Goal: Task Accomplishment & Management: Use online tool/utility

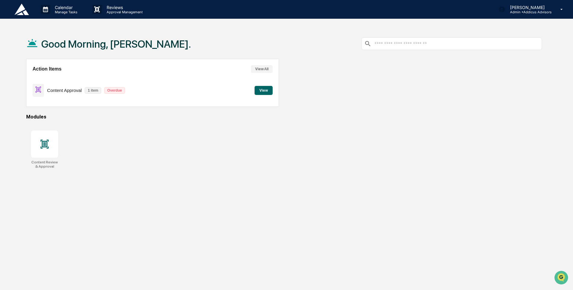
click at [260, 66] on button "View All" at bounding box center [262, 69] width 22 height 8
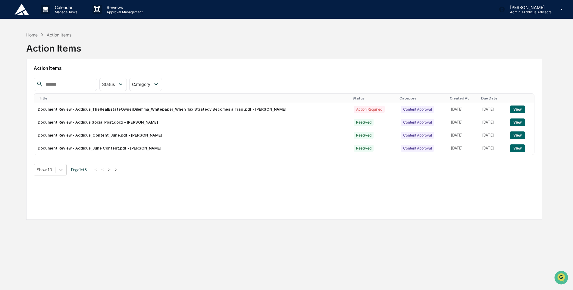
click at [110, 169] on button ">" at bounding box center [109, 169] width 6 height 5
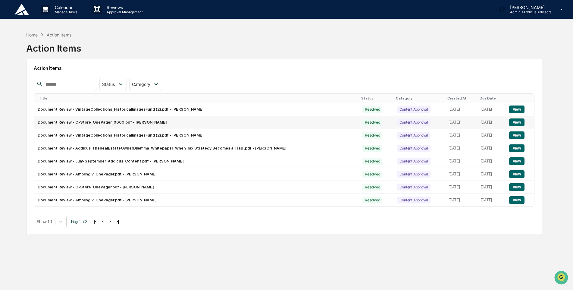
click at [104, 119] on td "Document Review - C-Store_OnePager_0609.pdf - [PERSON_NAME]" at bounding box center [196, 122] width 324 height 13
click at [514, 120] on button "View" at bounding box center [516, 122] width 15 height 8
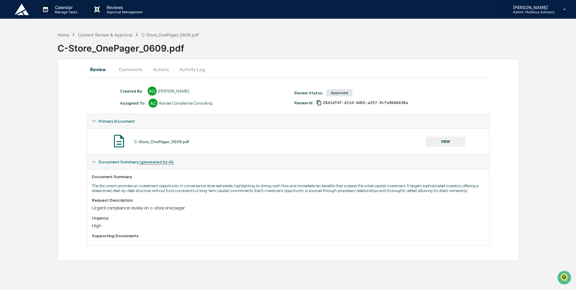
click at [447, 141] on button "VIEW" at bounding box center [445, 141] width 39 height 10
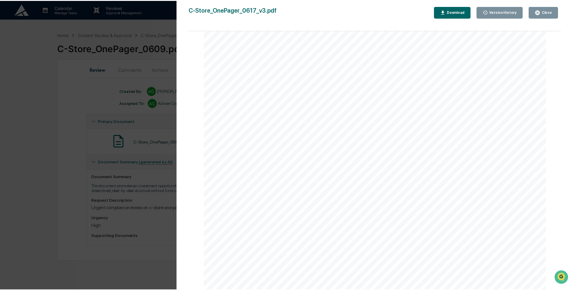
scroll to position [241, 0]
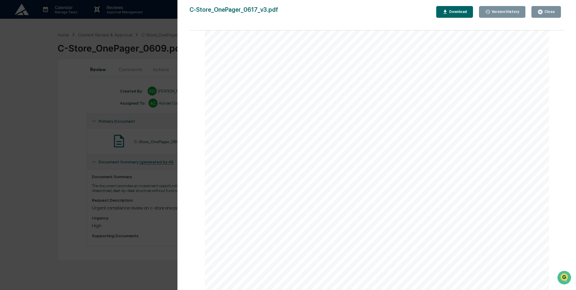
drag, startPoint x: 124, startPoint y: 49, endPoint x: 91, endPoint y: 66, distance: 37.2
click at [124, 49] on div "Version History [DATE] 02:38 PM [PERSON_NAME] [DATE] 03:03 PM [PERSON_NAME] [DA…" at bounding box center [288, 145] width 576 height 290
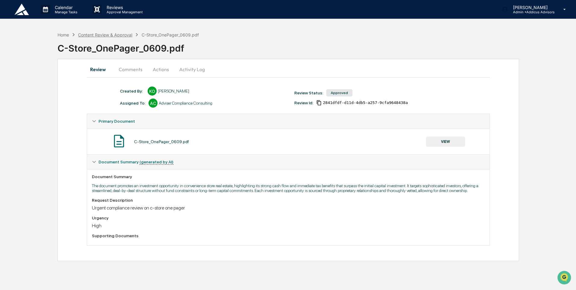
click at [118, 37] on div "Content Review & Approval" at bounding box center [105, 34] width 54 height 5
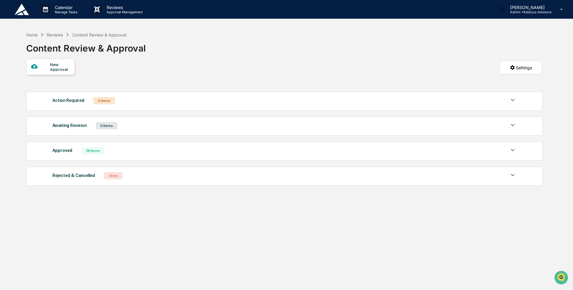
click at [120, 151] on div "Approved 18 Items" at bounding box center [284, 150] width 464 height 8
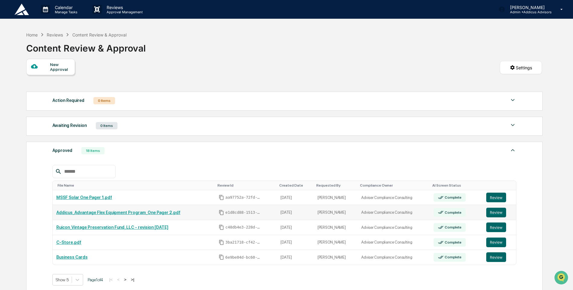
click at [142, 211] on link "Addicus_Advantage Flex Equipment Program_One Pager 2.pdf" at bounding box center [118, 212] width 124 height 5
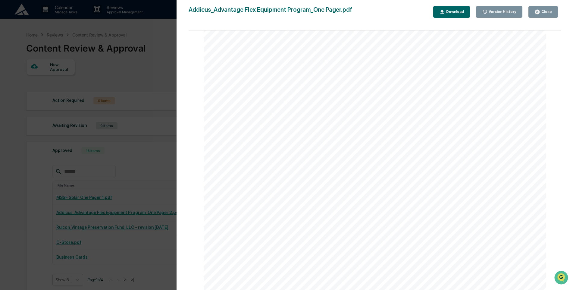
scroll to position [660, 0]
drag, startPoint x: 314, startPoint y: 212, endPoint x: 319, endPoint y: 213, distance: 4.8
click at [314, 212] on span "Tax Deferral & Recapture, Inclusive of Program Costs" at bounding box center [267, 210] width 101 height 4
